Goal: Task Accomplishment & Management: Manage account settings

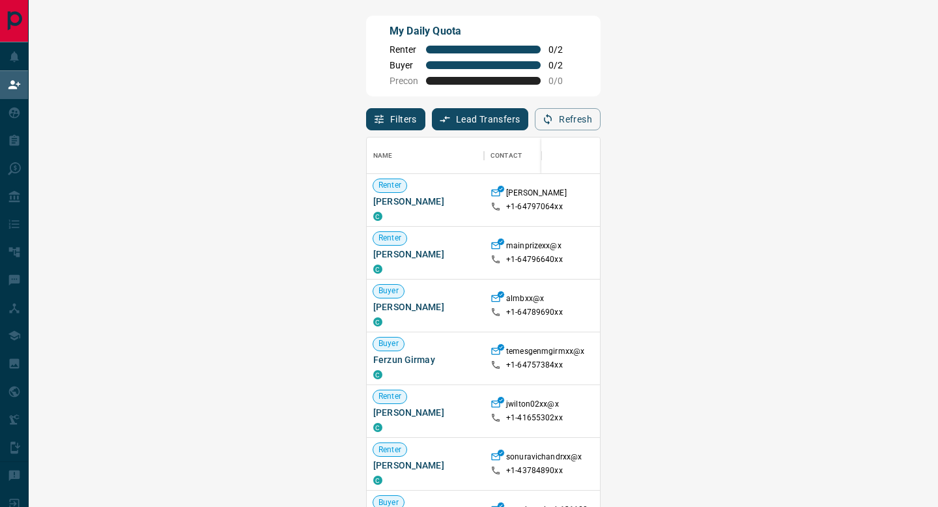
scroll to position [384, 871]
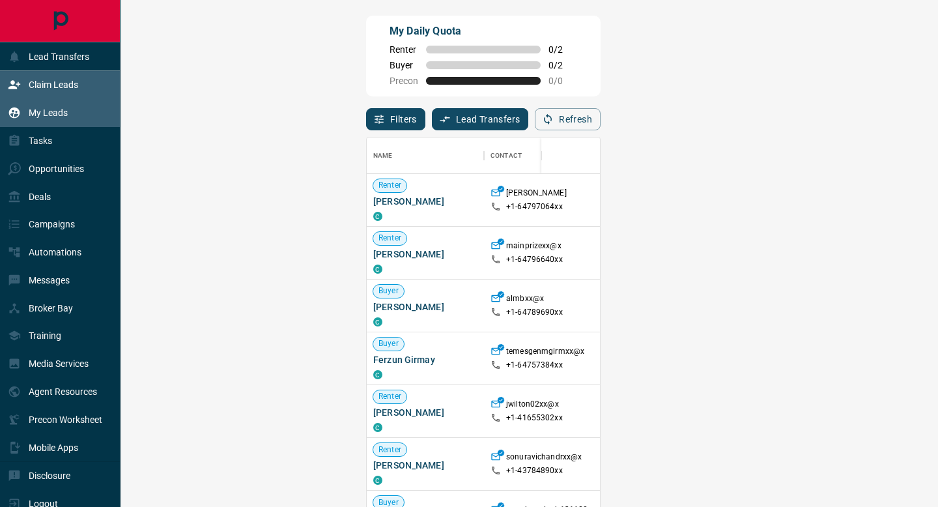
click at [54, 114] on p "My Leads" at bounding box center [48, 112] width 39 height 10
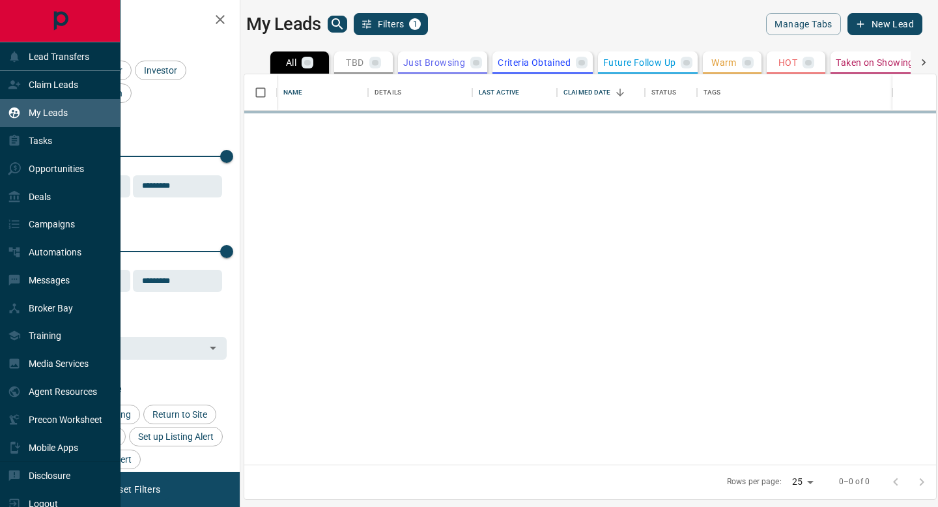
scroll to position [390, 692]
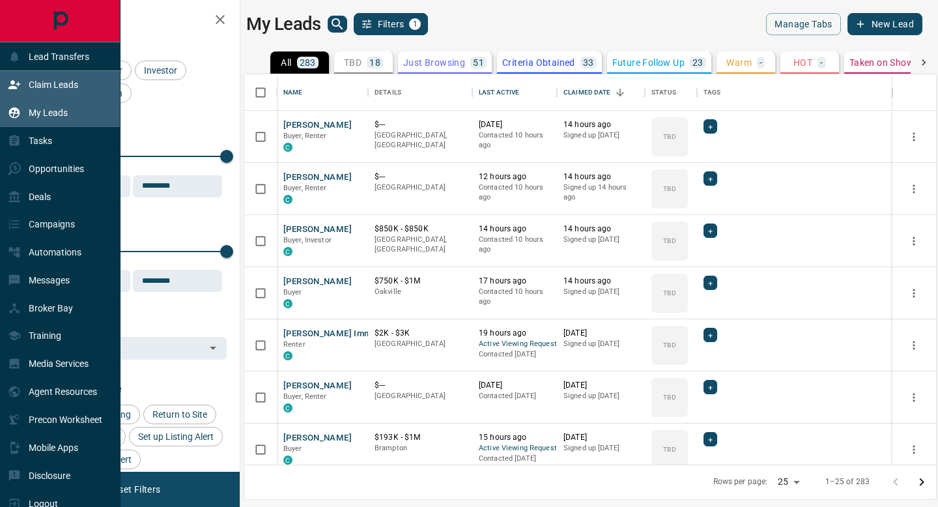
click at [61, 91] on div "Claim Leads" at bounding box center [43, 84] width 70 height 21
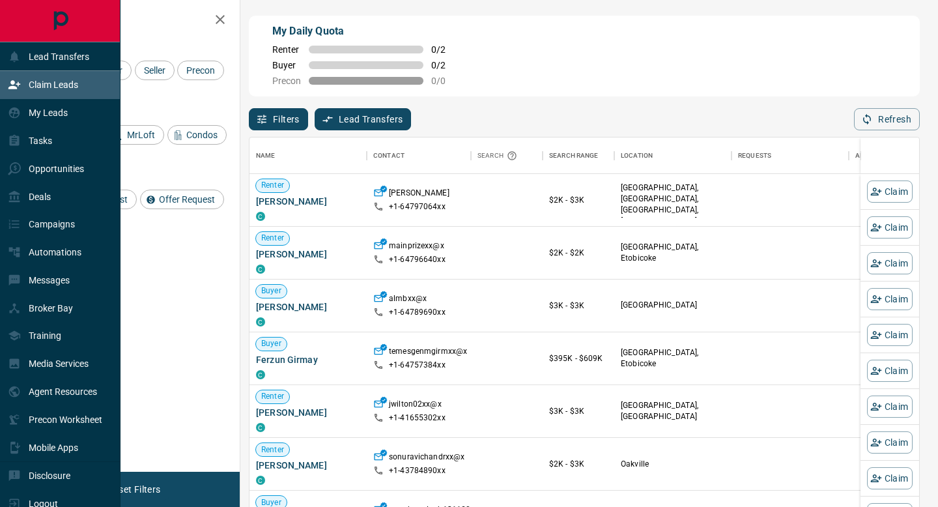
scroll to position [384, 669]
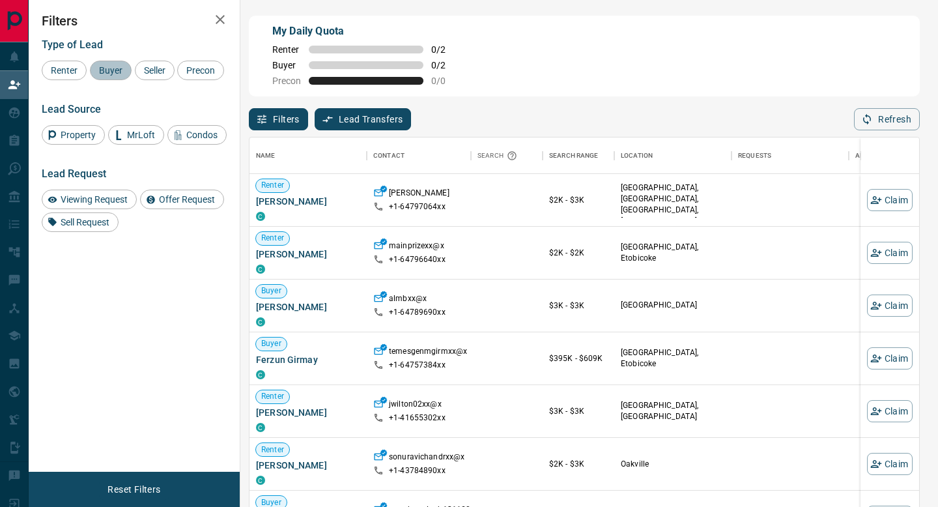
click at [108, 74] on span "Buyer" at bounding box center [110, 70] width 33 height 10
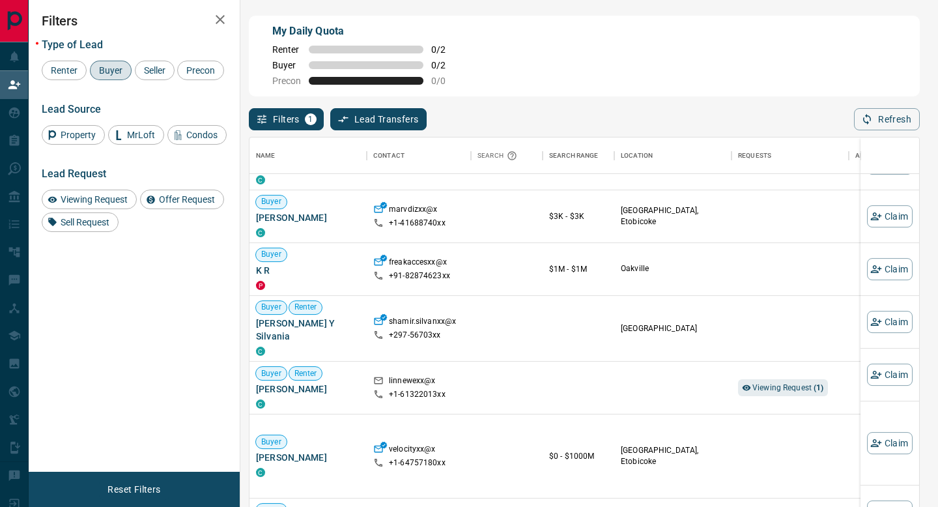
scroll to position [448, 0]
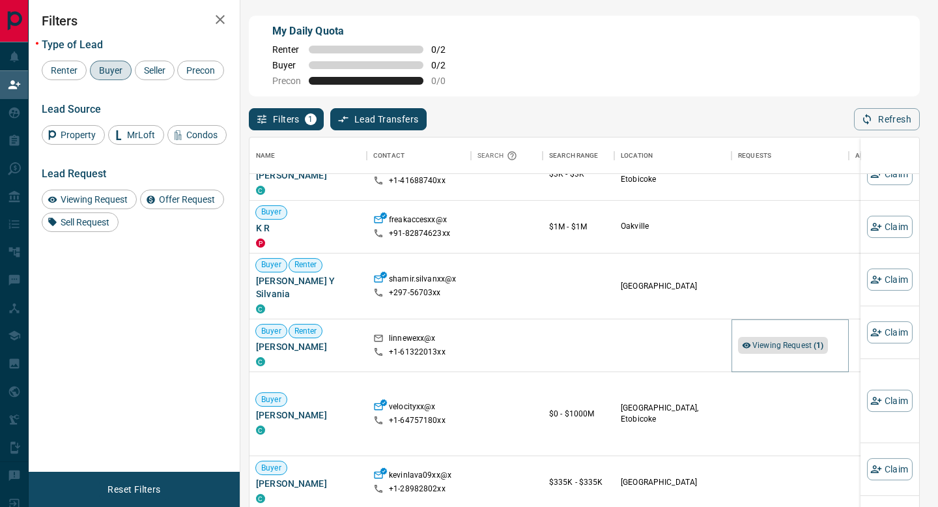
click at [757, 341] on span "Viewing Request ( 1 )" at bounding box center [788, 345] width 72 height 9
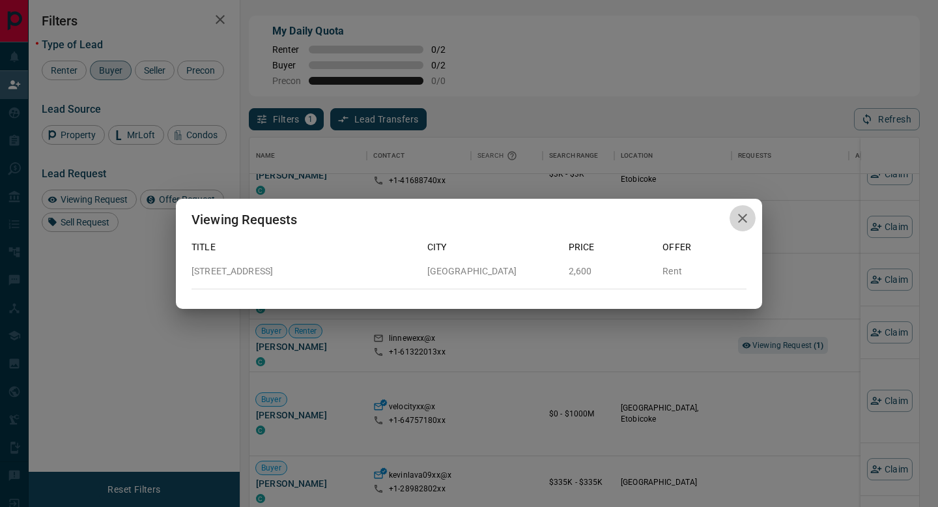
click at [748, 219] on icon "button" at bounding box center [743, 218] width 16 height 16
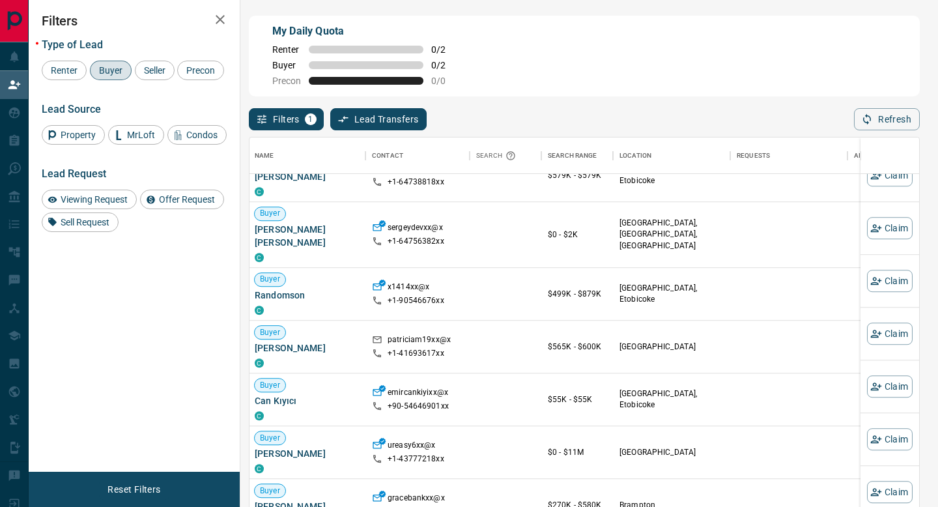
scroll to position [1066, 1]
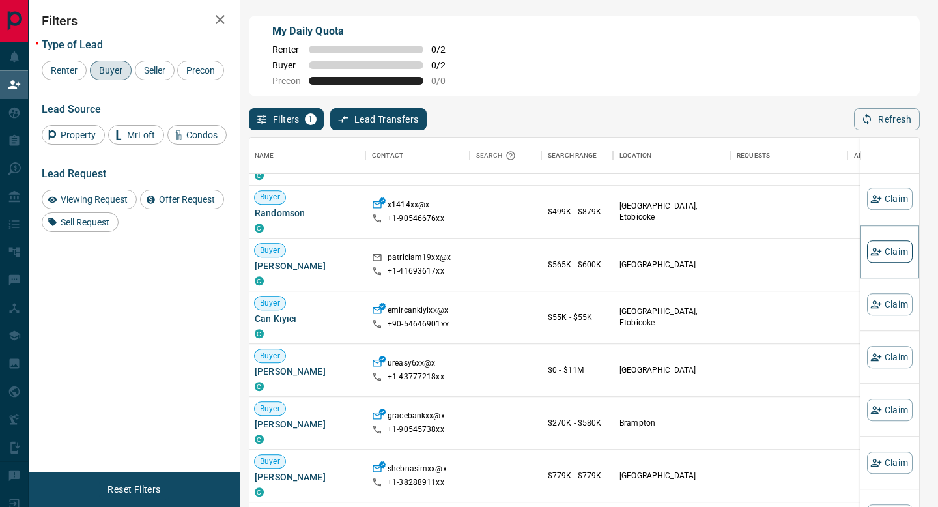
click at [885, 249] on button "Claim" at bounding box center [890, 251] width 46 height 22
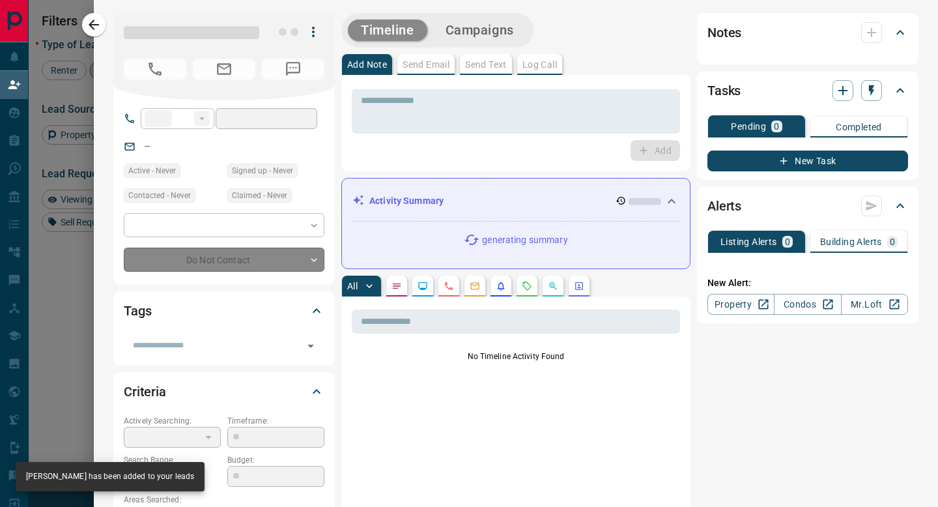
type input "**"
type input "**********"
type input "**"
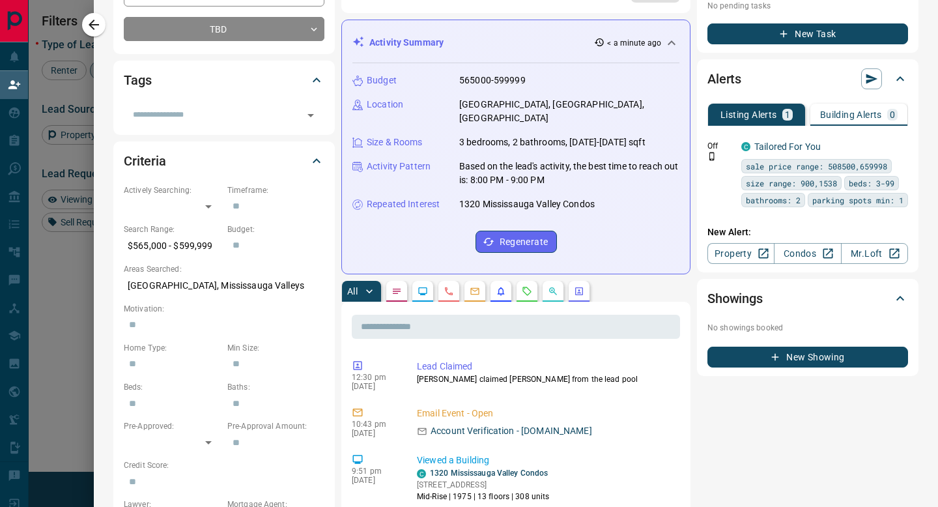
scroll to position [0, 0]
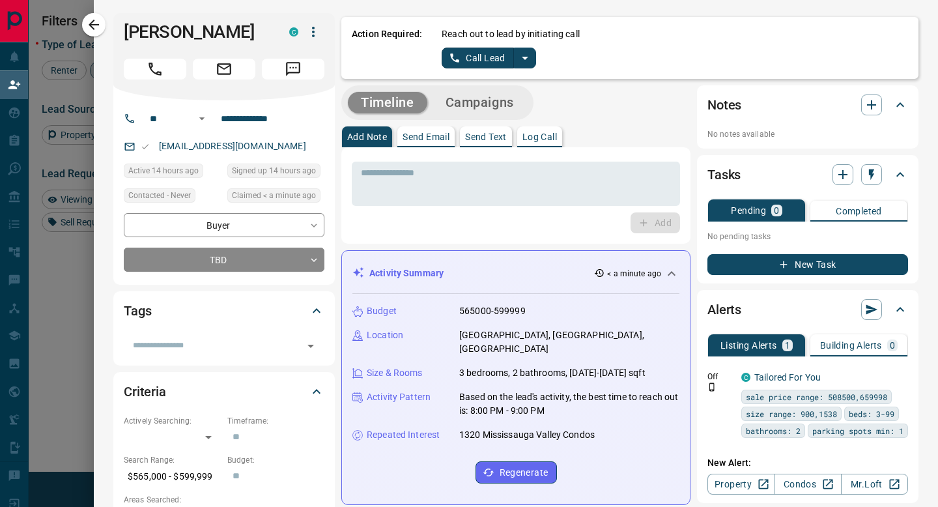
click at [539, 147] on button "Log Call" at bounding box center [539, 136] width 45 height 21
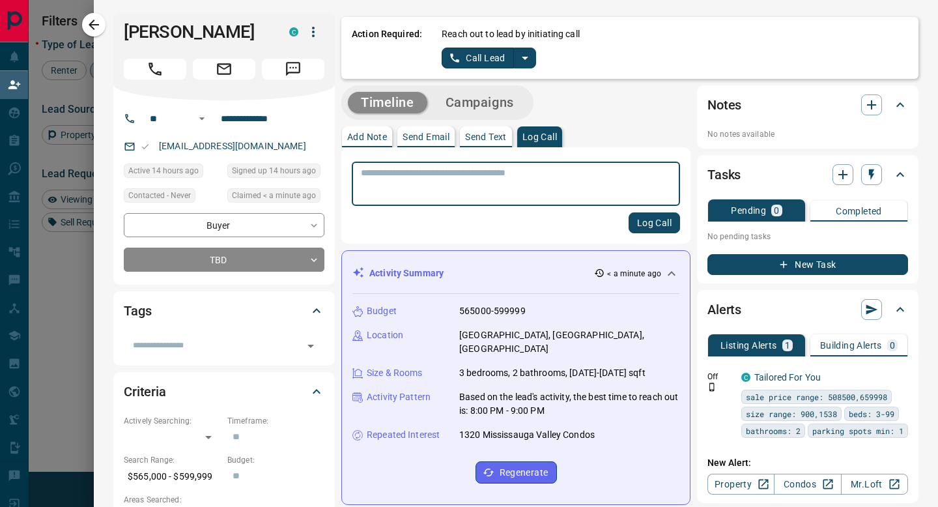
click at [522, 182] on textarea at bounding box center [516, 183] width 310 height 33
type textarea "*"
type textarea "**********"
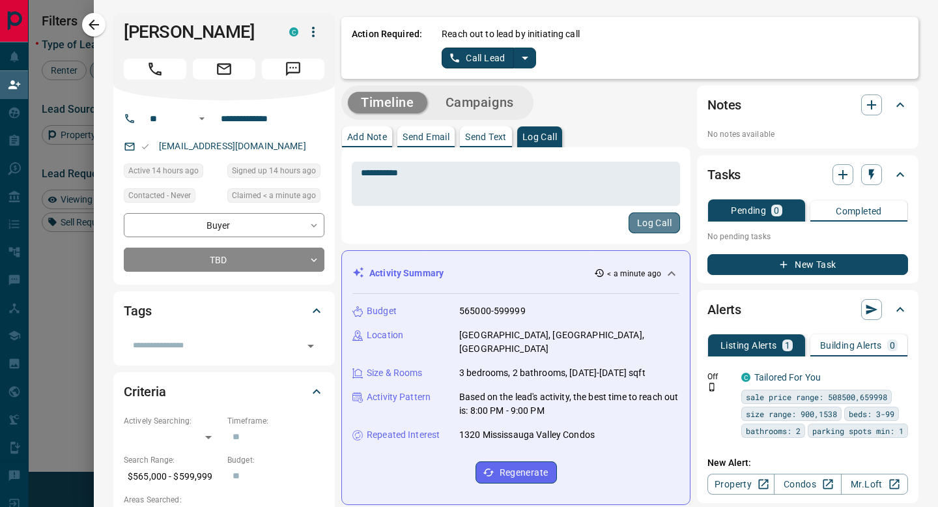
click at [655, 225] on button "Log Call" at bounding box center [653, 222] width 51 height 21
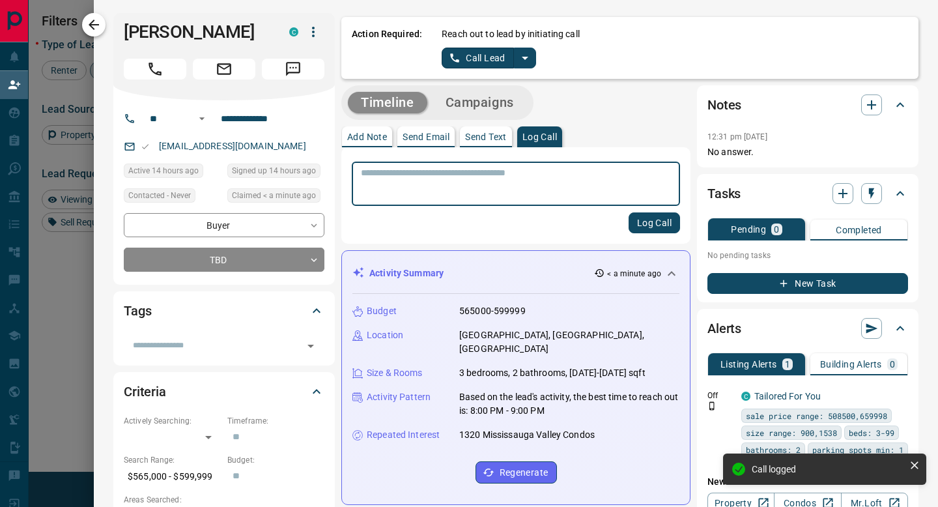
click at [93, 23] on icon "button" at bounding box center [94, 25] width 16 height 16
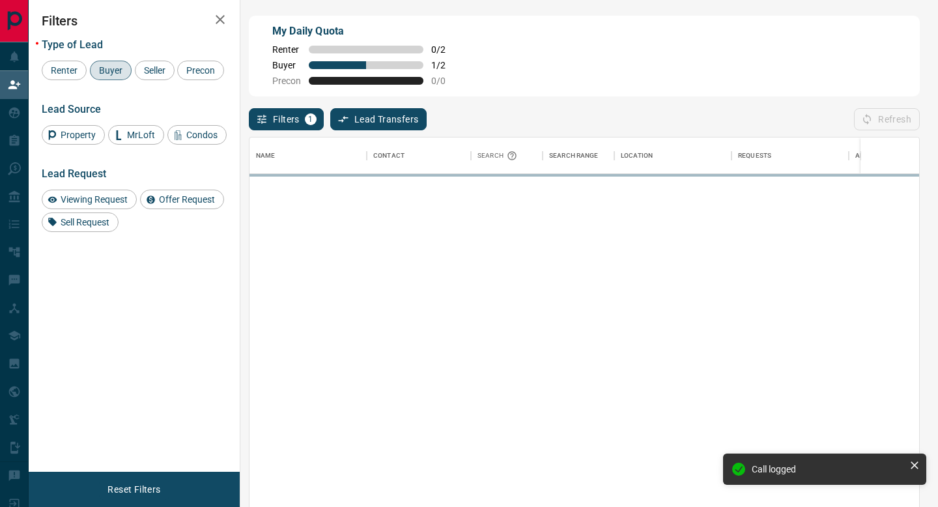
scroll to position [384, 669]
